Goal: Information Seeking & Learning: Learn about a topic

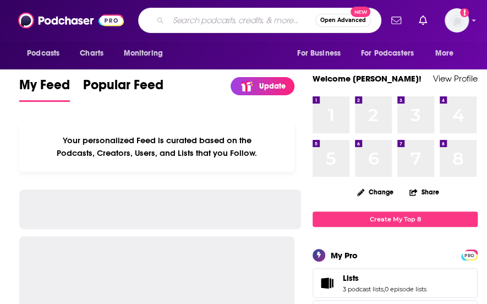
click at [184, 23] on input "Search podcasts, credits, & more..." at bounding box center [241, 21] width 147 height 18
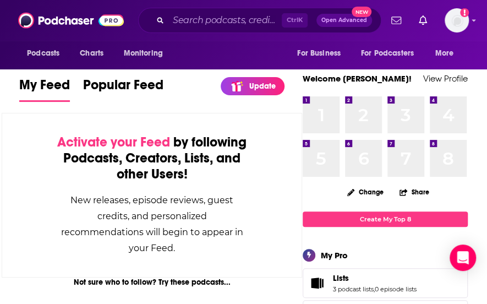
click at [36, 142] on div "Activate your Feed by following Podcasts, Creators, Lists, and other Users! New…" at bounding box center [152, 195] width 301 height 165
click at [213, 34] on div "Podcasts Charts Monitoring Ctrl K Open Advanced New For Business For Podcasters…" at bounding box center [243, 20] width 487 height 41
click at [210, 29] on div "Ctrl K Open Advanced New" at bounding box center [259, 20] width 243 height 25
click at [205, 19] on input "Search podcasts, credits, & more..." at bounding box center [224, 21] width 113 height 18
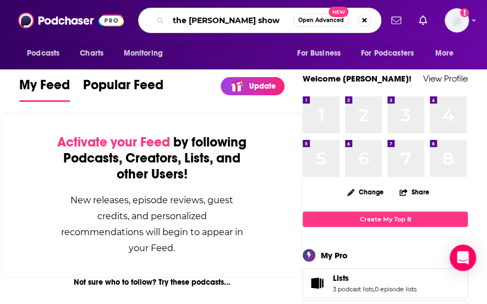
type input "the [PERSON_NAME] show"
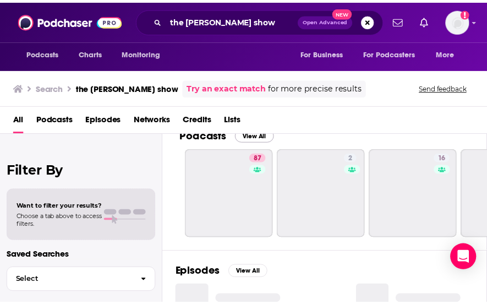
scroll to position [19, 0]
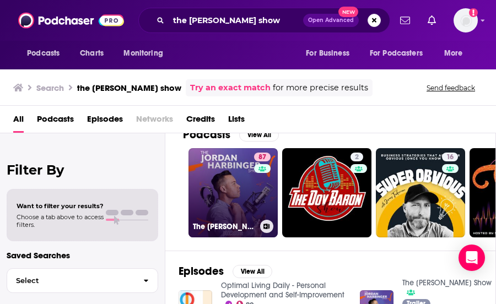
click at [252, 190] on link "87 The [PERSON_NAME] Show" at bounding box center [232, 192] width 89 height 89
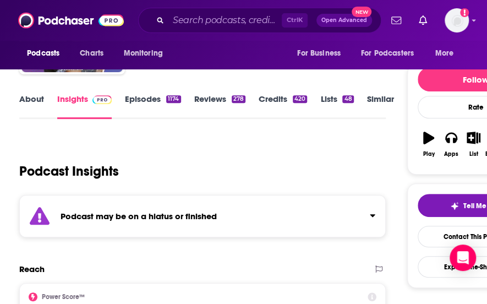
scroll to position [81, 0]
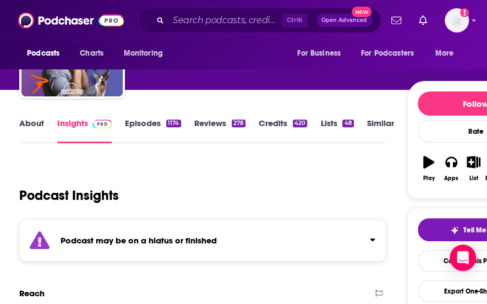
click at [23, 127] on link "About" at bounding box center [31, 130] width 25 height 25
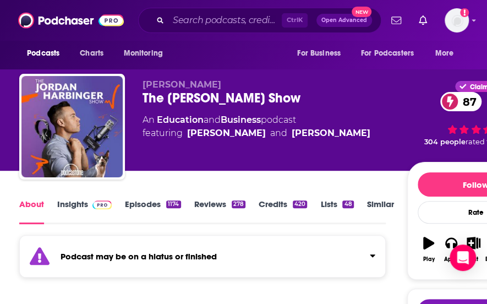
click at [86, 198] on div "About Insights Episodes 1174 Reviews 278 Credits 420 Lists 48 Similar" at bounding box center [202, 210] width 367 height 27
click at [86, 199] on link "Insights" at bounding box center [84, 211] width 55 height 25
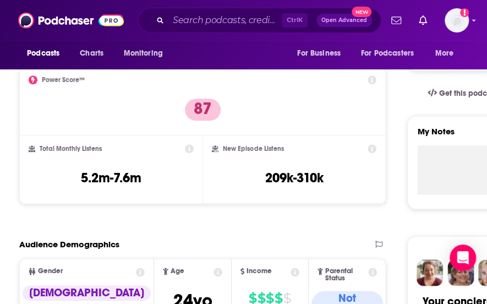
scroll to position [328, 0]
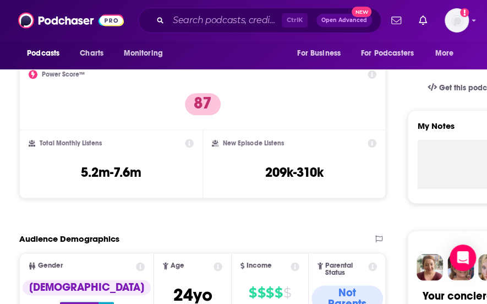
click at [331, 118] on div "Power Score™ 87" at bounding box center [203, 95] width 348 height 51
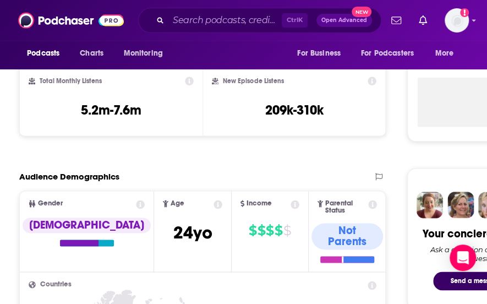
scroll to position [394, 0]
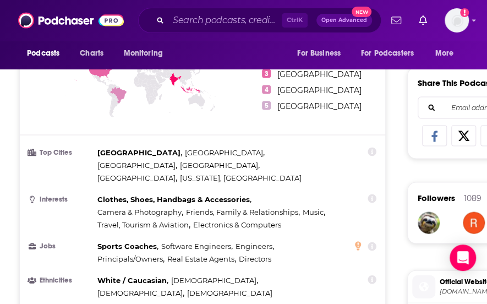
scroll to position [660, 0]
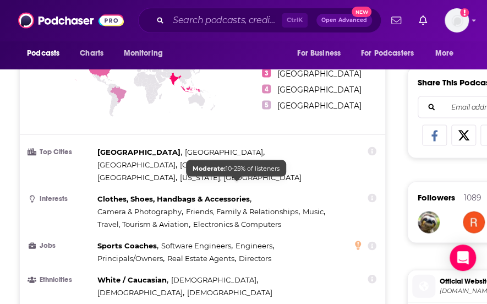
click at [311, 192] on div "Clothes, Shoes, Handbags & Accessories , Camera & Photography , Friends, Family…" at bounding box center [214, 211] width 235 height 38
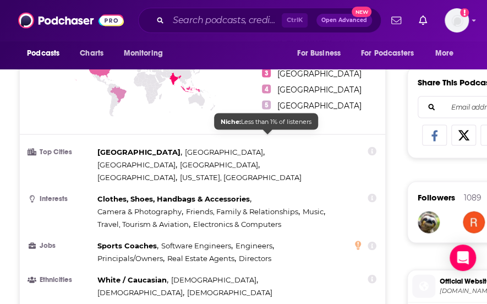
click at [233, 95] on icon at bounding box center [141, 88] width 225 height 137
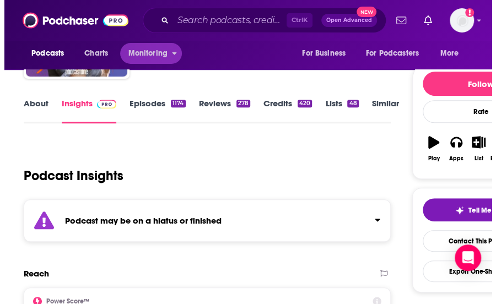
scroll to position [0, 0]
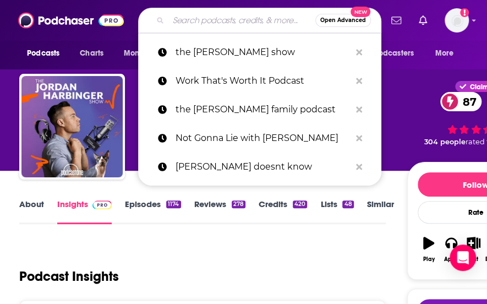
click at [215, 19] on input "Search podcasts, credits, & more..." at bounding box center [241, 21] width 147 height 18
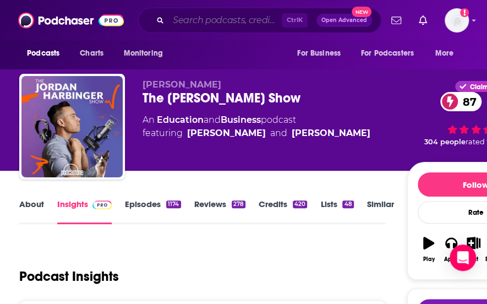
click at [238, 13] on input "Search podcasts, credits, & more..." at bounding box center [224, 21] width 113 height 18
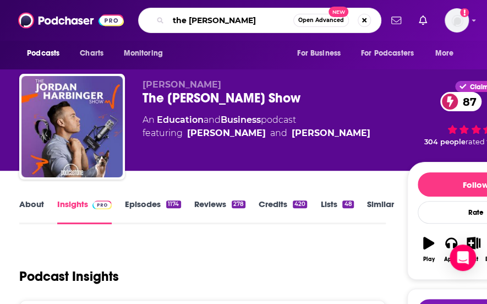
type input "the [PERSON_NAME] show"
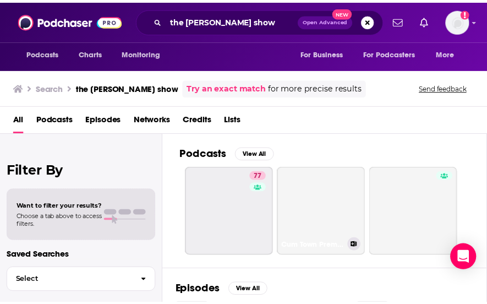
scroll to position [8, 0]
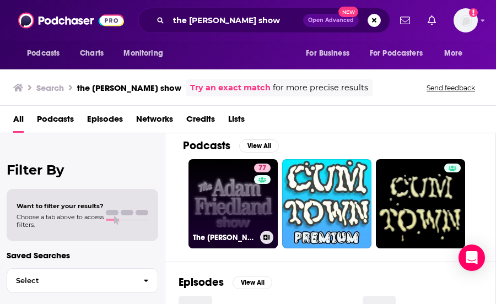
click at [272, 184] on div "77" at bounding box center [263, 197] width 19 height 67
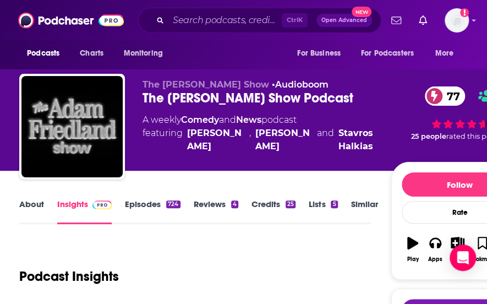
click at [391, 91] on div "The [PERSON_NAME] Show Podcast 77" at bounding box center [267, 98] width 248 height 17
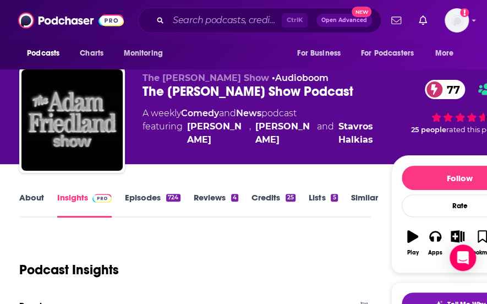
scroll to position [0, 0]
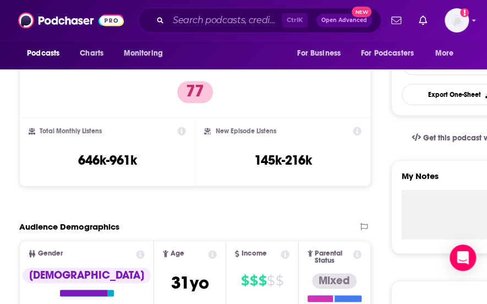
scroll to position [197, 0]
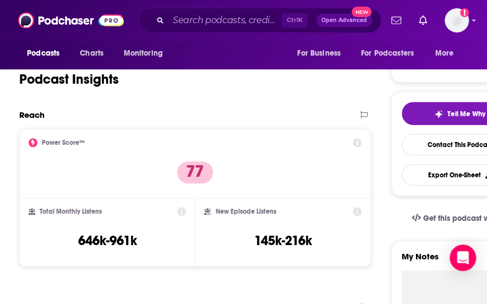
click at [356, 144] on icon at bounding box center [357, 142] width 9 height 9
click at [357, 146] on icon at bounding box center [357, 142] width 9 height 9
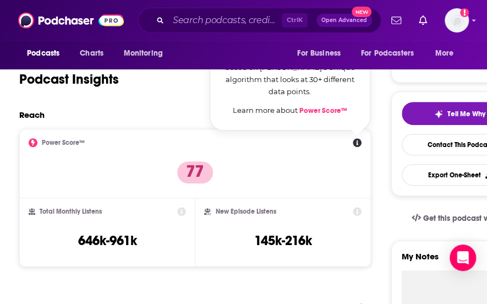
click at [320, 114] on link "Power Score™" at bounding box center [324, 110] width 48 height 9
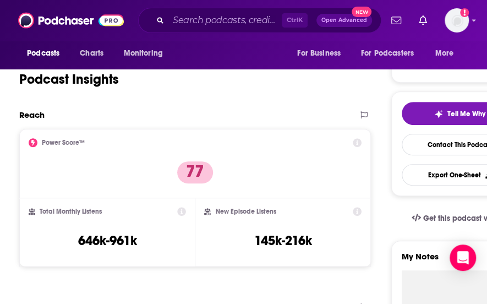
click at [319, 149] on div "Power Score™ 77" at bounding box center [195, 163] width 333 height 51
click at [290, 164] on div "Power Score™ 77" at bounding box center [195, 163] width 333 height 51
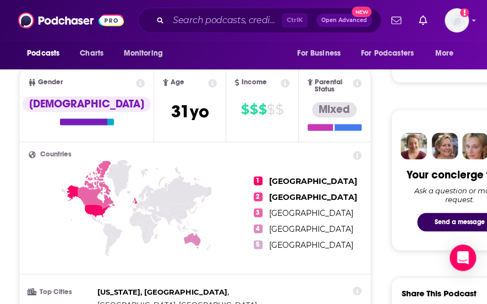
scroll to position [449, 0]
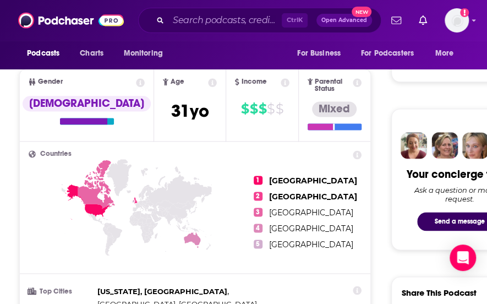
click at [251, 150] on h2 "Countries" at bounding box center [195, 153] width 333 height 7
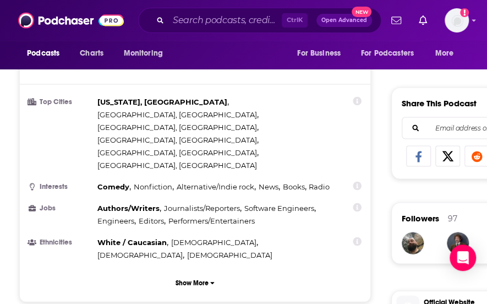
scroll to position [634, 0]
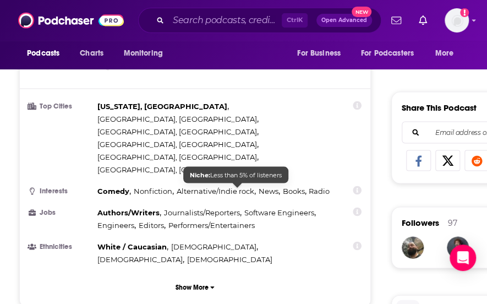
click at [183, 254] on span "[DEMOGRAPHIC_DATA]" at bounding box center [139, 258] width 85 height 9
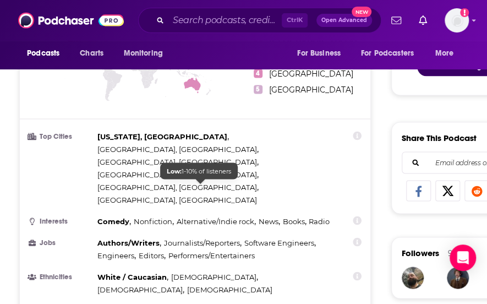
scroll to position [603, 0]
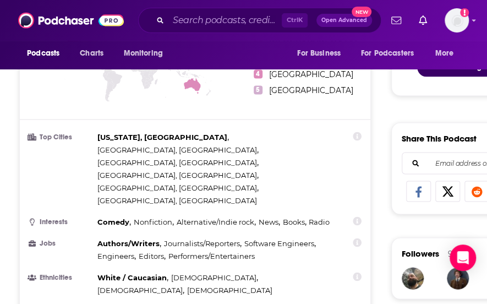
click at [248, 262] on div "Countries 1 [GEOGRAPHIC_DATA] 2 [GEOGRAPHIC_DATA] 3 [GEOGRAPHIC_DATA] 4 [GEOGRA…" at bounding box center [195, 161] width 350 height 349
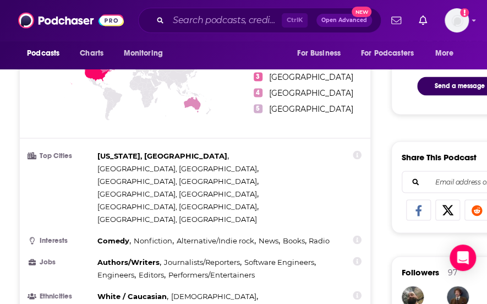
scroll to position [584, 0]
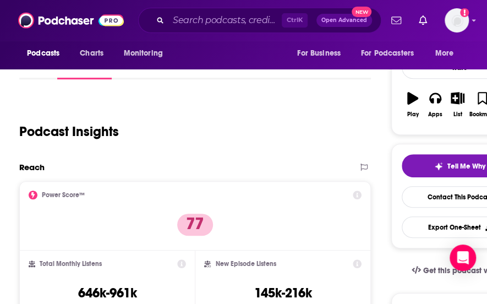
scroll to position [0, 0]
